Goal: Transaction & Acquisition: Purchase product/service

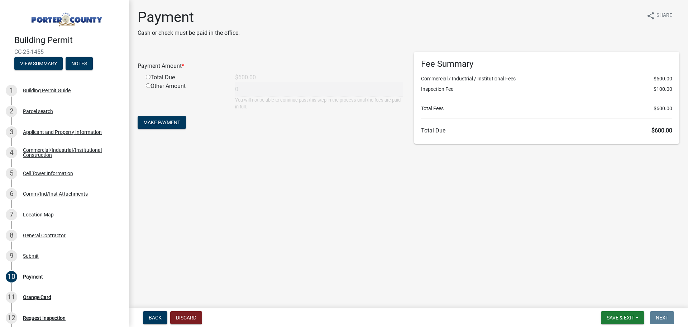
click at [148, 77] on input "radio" at bounding box center [148, 77] width 5 height 5
radio input "true"
type input "600"
click at [177, 118] on button "Make Payment" at bounding box center [162, 122] width 48 height 13
click at [44, 111] on div "Parcel search" at bounding box center [38, 111] width 30 height 5
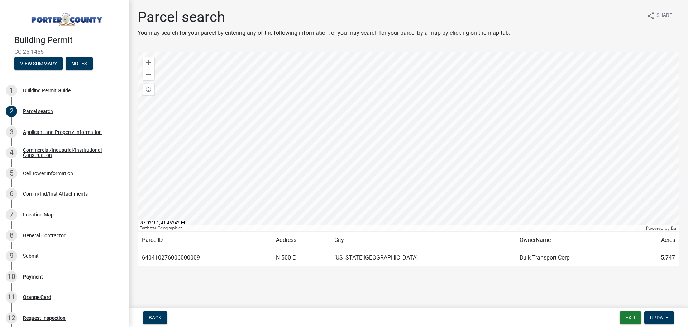
click at [172, 258] on td "640410276006000009" at bounding box center [205, 258] width 134 height 18
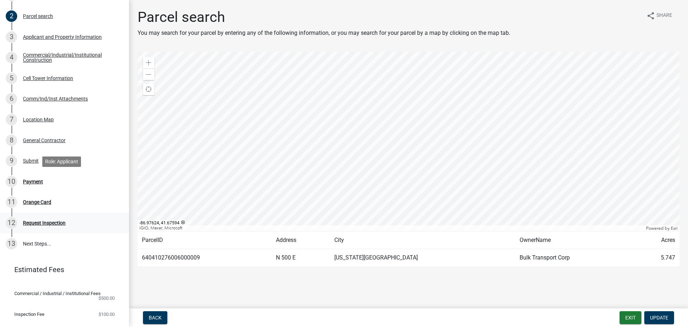
scroll to position [113, 0]
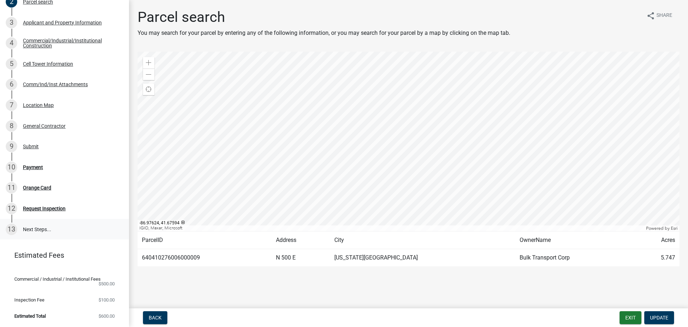
click at [46, 224] on link "13 Next Steps..." at bounding box center [64, 229] width 129 height 21
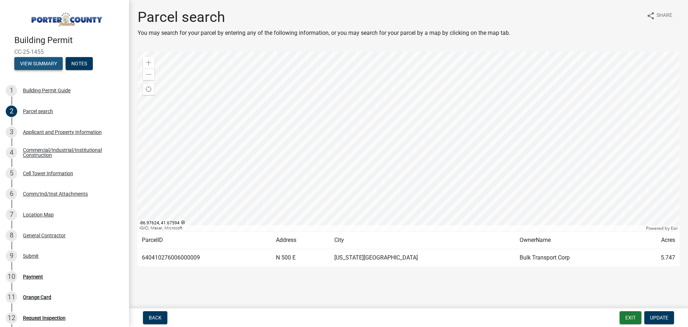
click at [38, 64] on button "View Summary" at bounding box center [38, 63] width 48 height 13
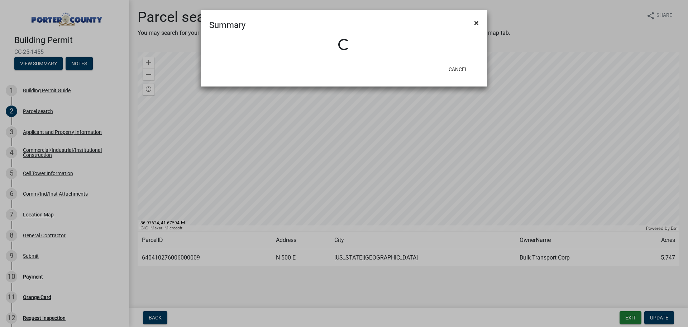
click at [478, 25] on span "×" at bounding box center [476, 23] width 5 height 10
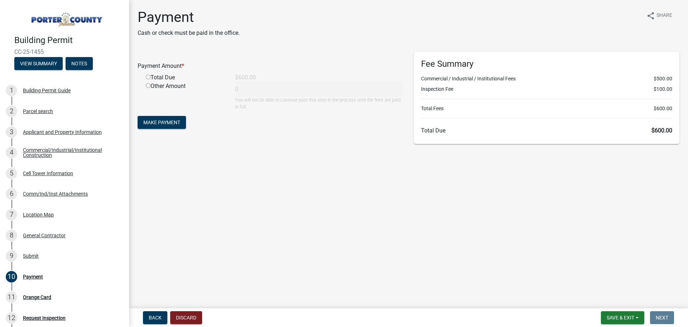
click at [163, 77] on div "Total Due" at bounding box center [185, 77] width 89 height 9
click at [148, 78] on input "radio" at bounding box center [148, 77] width 5 height 5
radio input "true"
type input "600"
click at [167, 127] on button "Make Payment" at bounding box center [162, 122] width 48 height 13
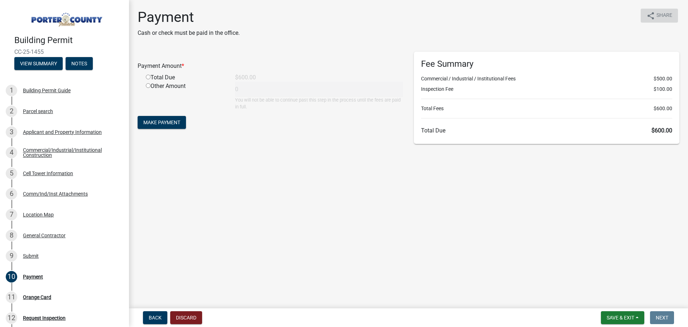
click at [651, 15] on icon "share" at bounding box center [651, 15] width 9 height 9
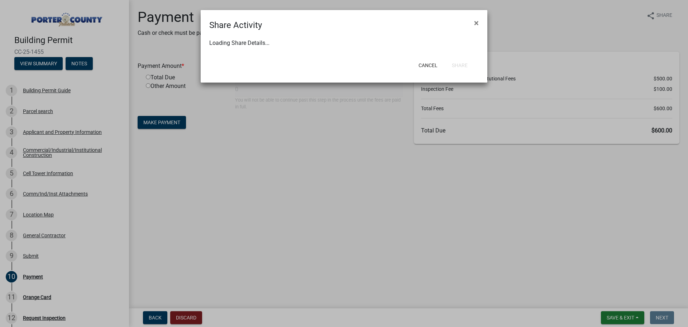
select select "1"
select select "0"
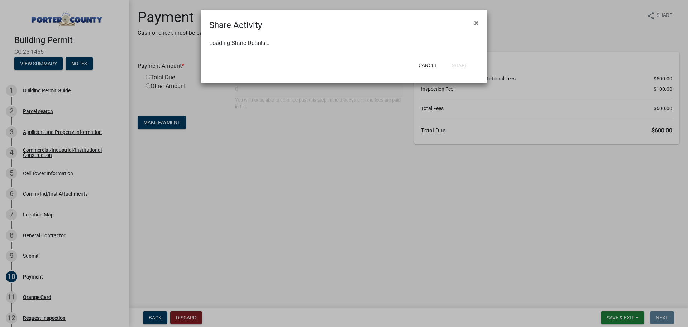
select select "0"
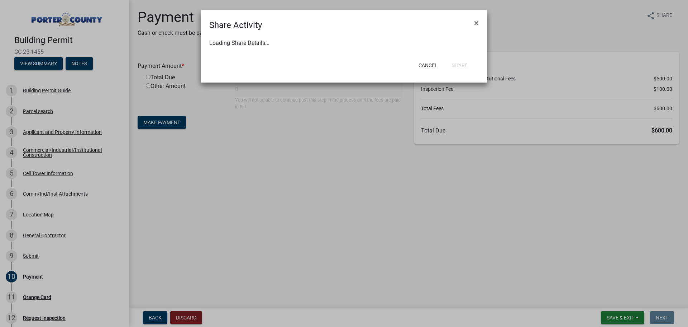
select select "0"
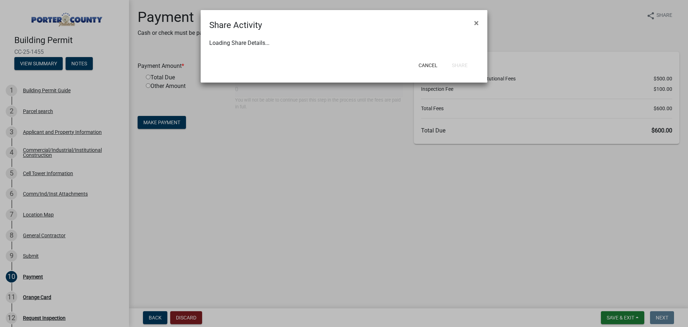
select select "0"
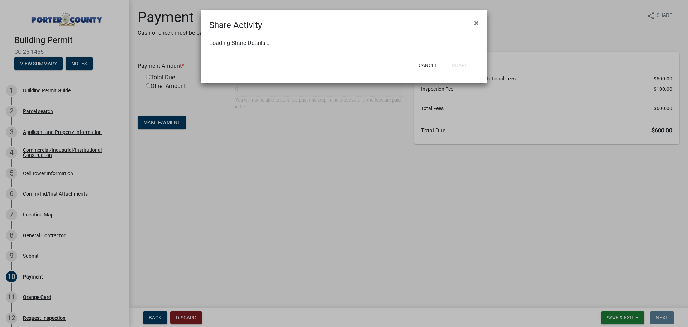
select select "0"
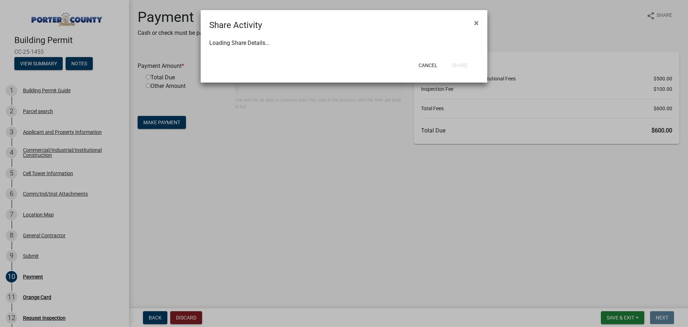
select select "0"
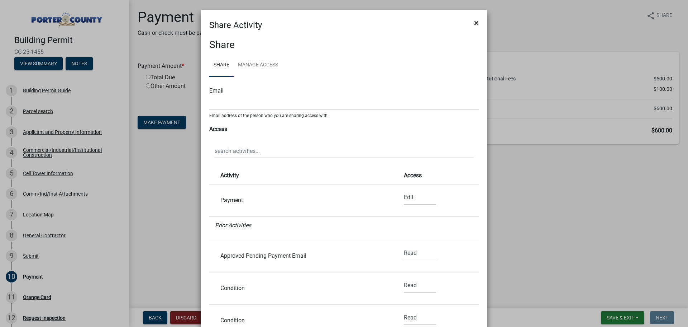
click at [474, 20] on span "×" at bounding box center [476, 23] width 5 height 10
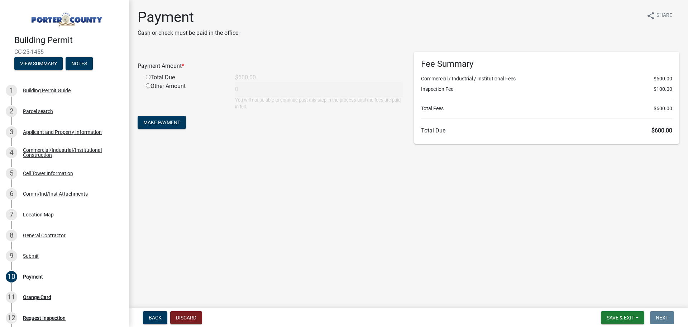
click at [148, 77] on input "radio" at bounding box center [148, 77] width 5 height 5
radio input "true"
type input "600"
click at [170, 124] on span "Make Payment" at bounding box center [161, 122] width 37 height 6
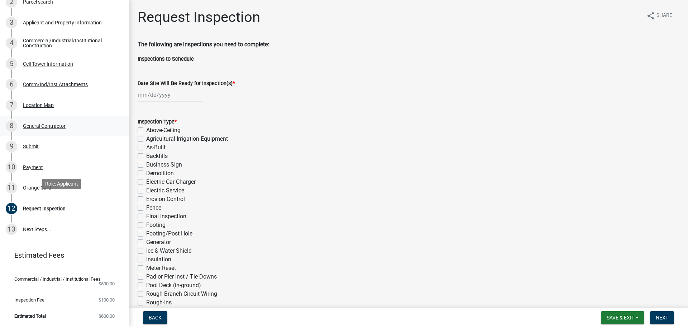
scroll to position [113, 0]
click at [32, 166] on div "10 Payment" at bounding box center [62, 166] width 112 height 11
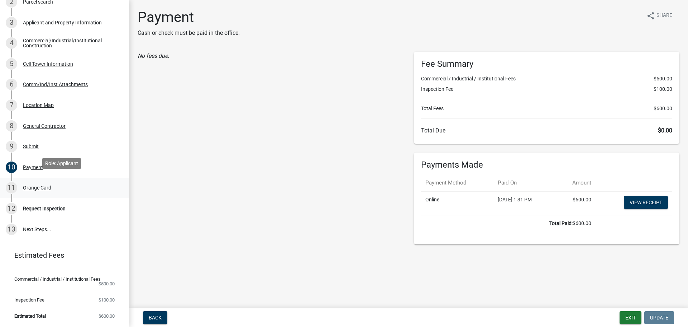
click at [46, 185] on div "Orange Card" at bounding box center [37, 187] width 28 height 5
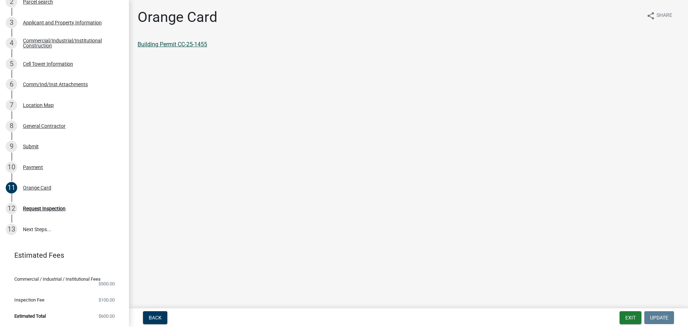
click at [163, 46] on link "Building Permit CC-25-1455" at bounding box center [173, 44] width 70 height 7
click at [39, 187] on div "11 Orange Card" at bounding box center [62, 187] width 112 height 11
click at [37, 161] on div "10 Payment" at bounding box center [62, 166] width 112 height 11
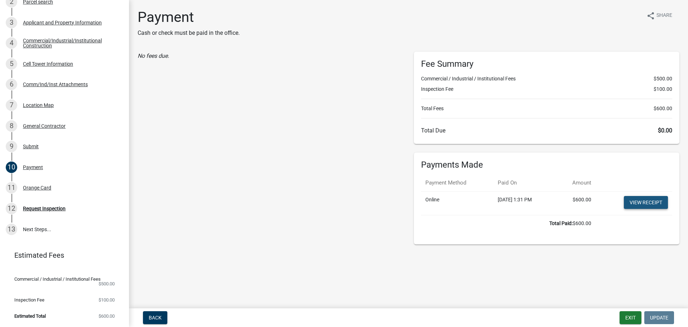
click at [647, 202] on link "View receipt" at bounding box center [646, 202] width 44 height 13
